Goal: Task Accomplishment & Management: Manage account settings

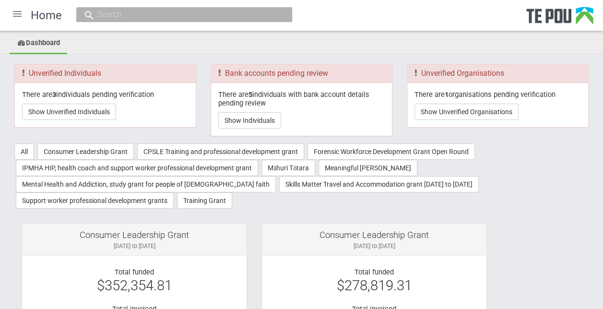
click at [16, 21] on div at bounding box center [17, 13] width 23 height 23
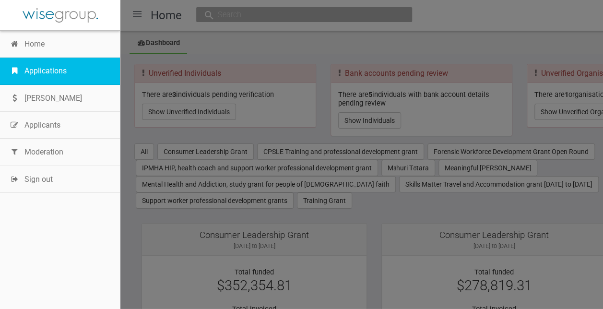
click at [28, 68] on link "Applications" at bounding box center [60, 71] width 120 height 27
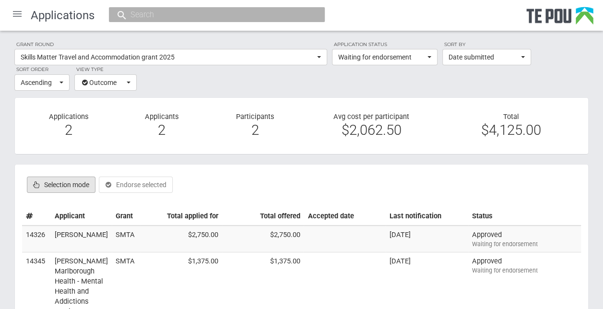
click at [80, 182] on label "Selection mode" at bounding box center [61, 184] width 69 height 16
checkbox input "true"
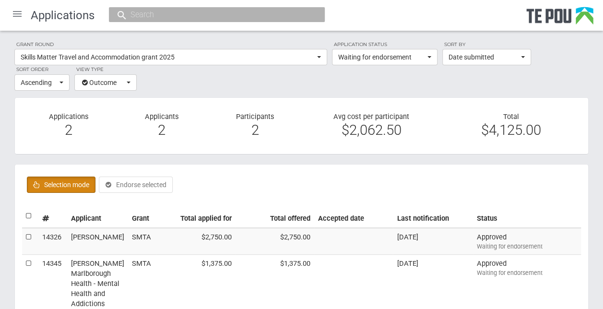
click at [33, 211] on label at bounding box center [29, 216] width 7 height 10
click at [26, 211] on input "checkbox" at bounding box center [25, 211] width 0 height 0
checkbox input "true"
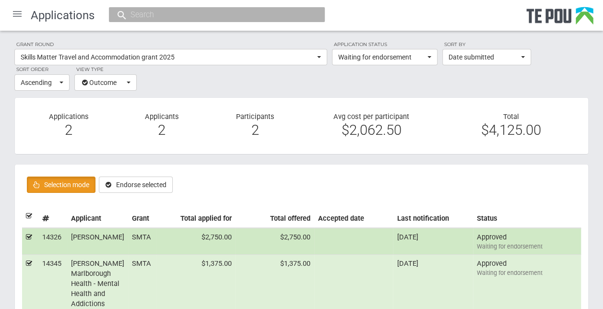
click at [278, 240] on td "$2,750.00" at bounding box center [274, 241] width 79 height 27
checkbox input "false"
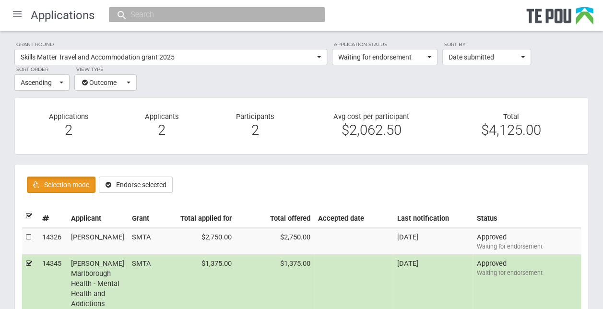
click at [23, 261] on td at bounding box center [30, 289] width 16 height 68
checkbox input "false"
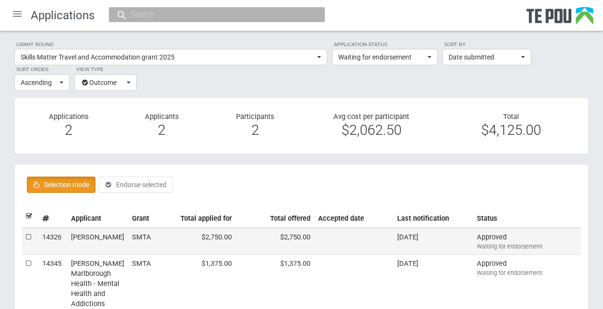
click at [248, 235] on td "$2,750.00" at bounding box center [274, 241] width 79 height 27
checkbox input "true"
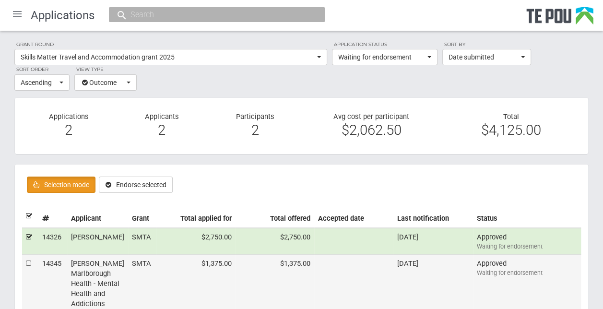
click at [32, 258] on td at bounding box center [30, 289] width 16 height 68
checkbox input "true"
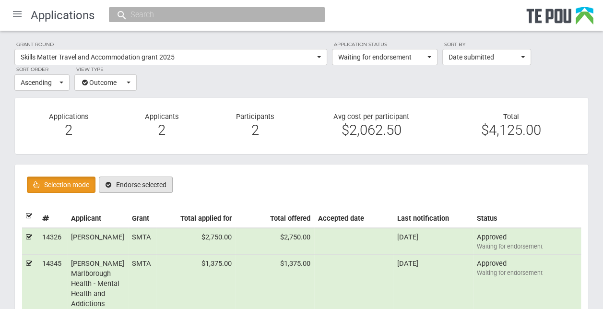
click at [129, 185] on button "Endorse selected" at bounding box center [136, 184] width 74 height 16
checkbox input "false"
